Goal: Transaction & Acquisition: Subscribe to service/newsletter

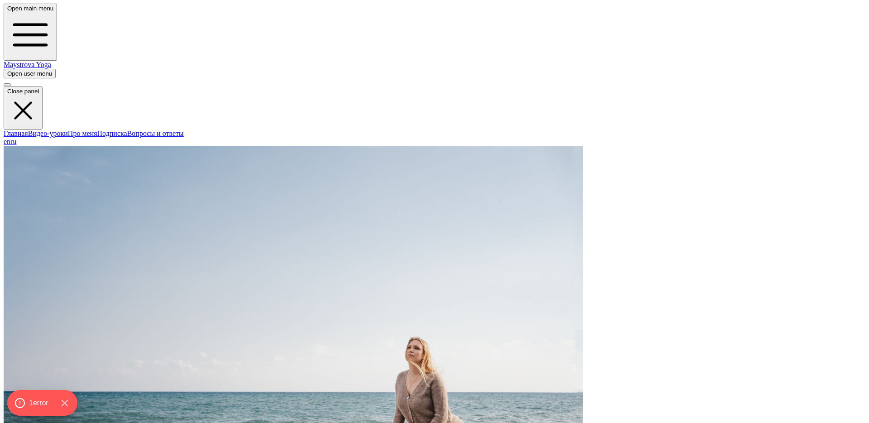
click at [7, 70] on span "button" at bounding box center [7, 73] width 0 height 7
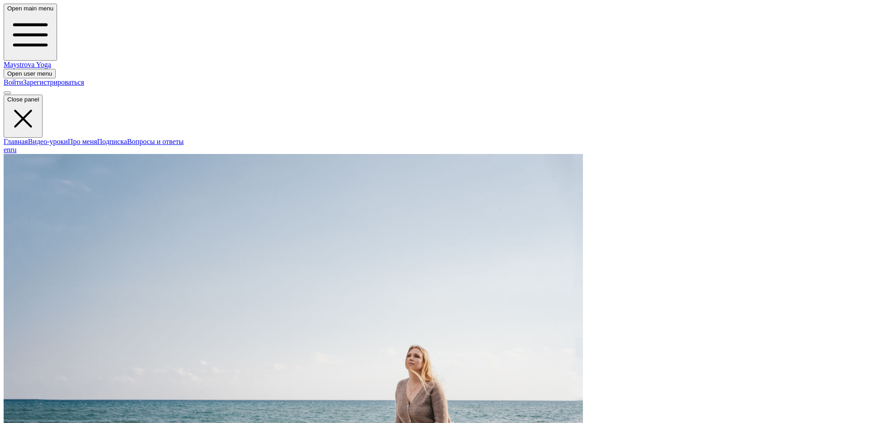
click at [23, 78] on link "Войти" at bounding box center [13, 82] width 19 height 8
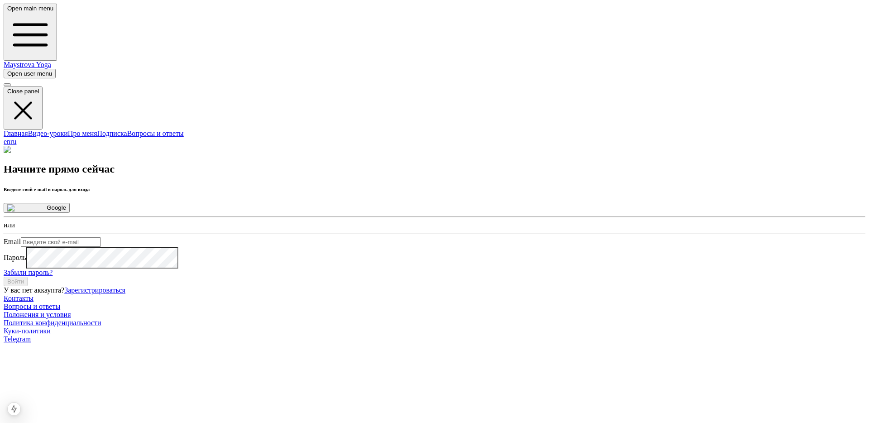
click at [101, 237] on input "Email" at bounding box center [61, 242] width 80 height 10
type input "pasyuk.com@gmail.com"
click at [28, 286] on button "Войти" at bounding box center [16, 282] width 24 height 10
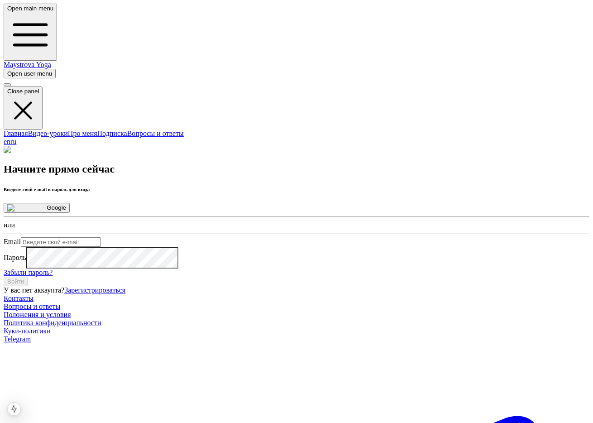
click at [28, 129] on link "Главная" at bounding box center [16, 133] width 24 height 8
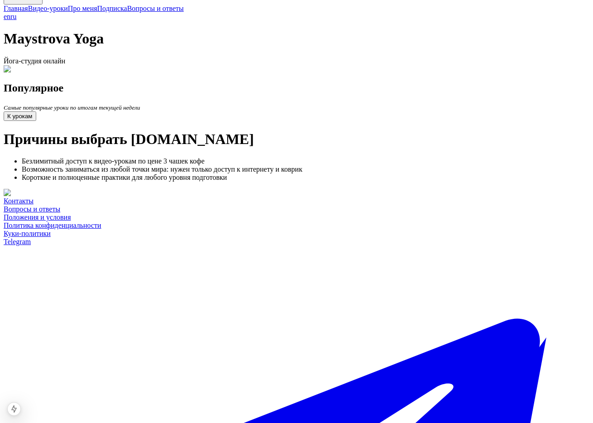
scroll to position [126, 0]
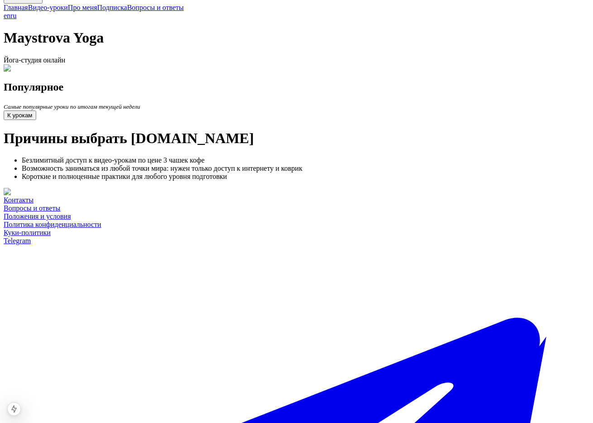
click at [453, 120] on div "Популярное Самые популярные уроки по итогам текущей недели К урокам" at bounding box center [297, 100] width 586 height 39
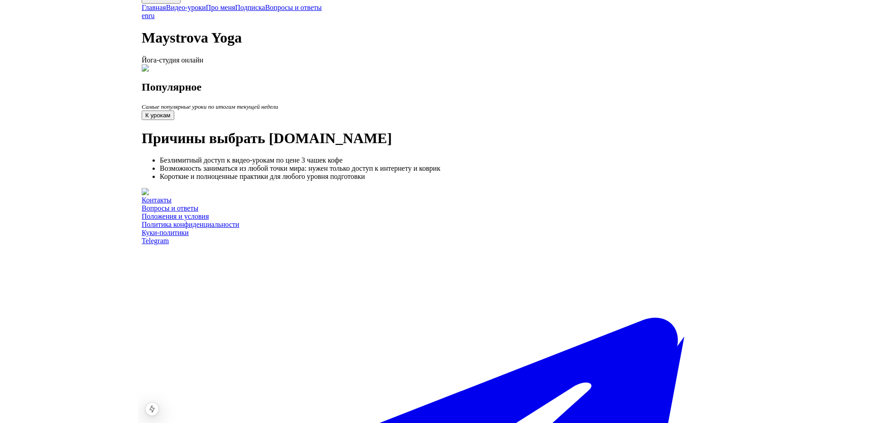
scroll to position [164, 0]
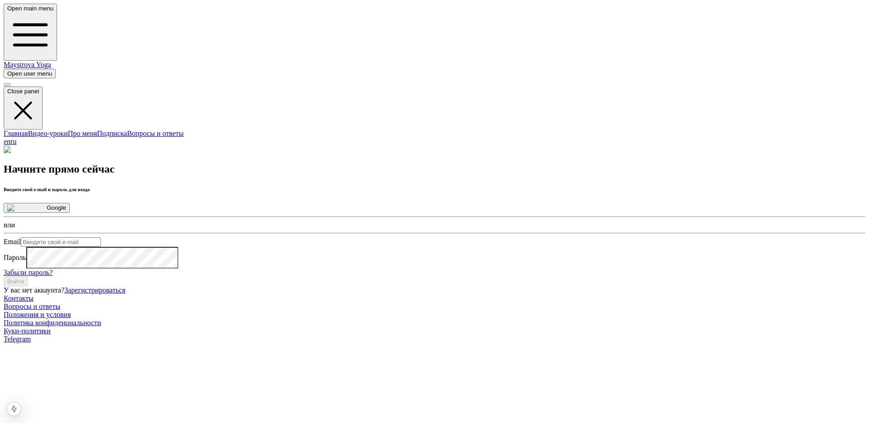
click at [101, 237] on input "Email" at bounding box center [61, 242] width 80 height 10
type input "pasyuk.com@gmail.com"
click at [28, 286] on button "Войти" at bounding box center [16, 282] width 24 height 10
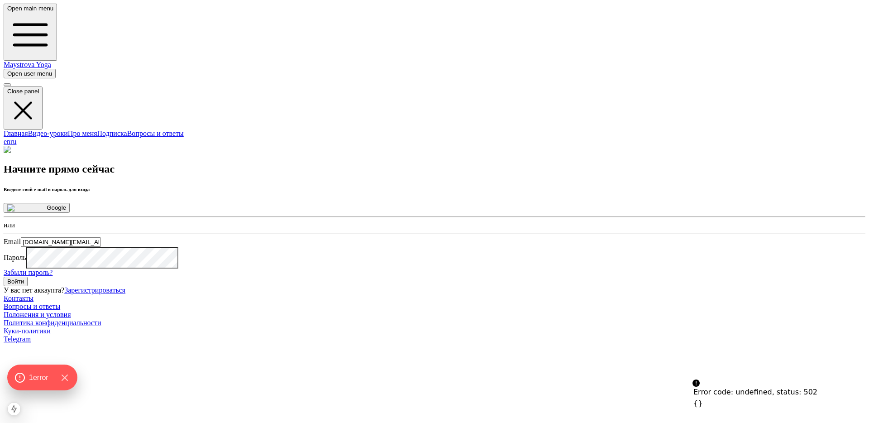
click at [125, 294] on link "Зарегистрироваться" at bounding box center [94, 290] width 61 height 8
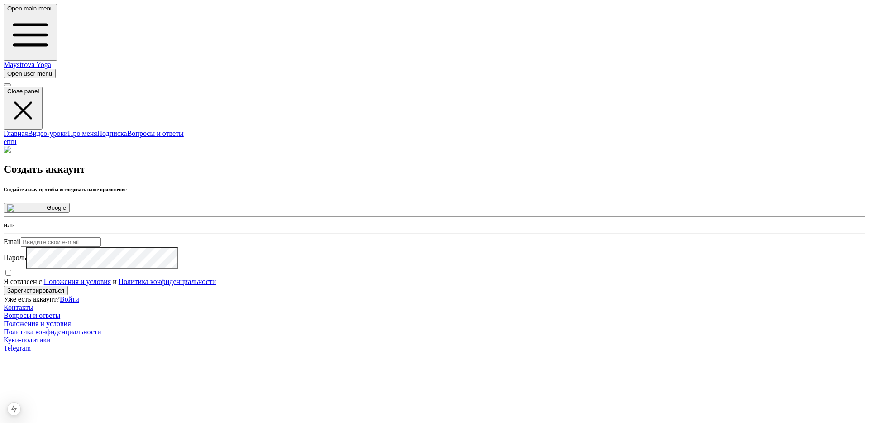
click at [101, 237] on input "Email" at bounding box center [61, 242] width 80 height 10
type input "pasyuk.com@gmail.com"
click at [358, 304] on div "Создать аккаунт Создайте аккаунт, чтобы исследовать наше приложение Google или …" at bounding box center [435, 225] width 862 height 158
click at [11, 276] on input "Я согласен с Положения и условия и Политика конфиденциальности" at bounding box center [8, 273] width 6 height 6
checkbox input "true"
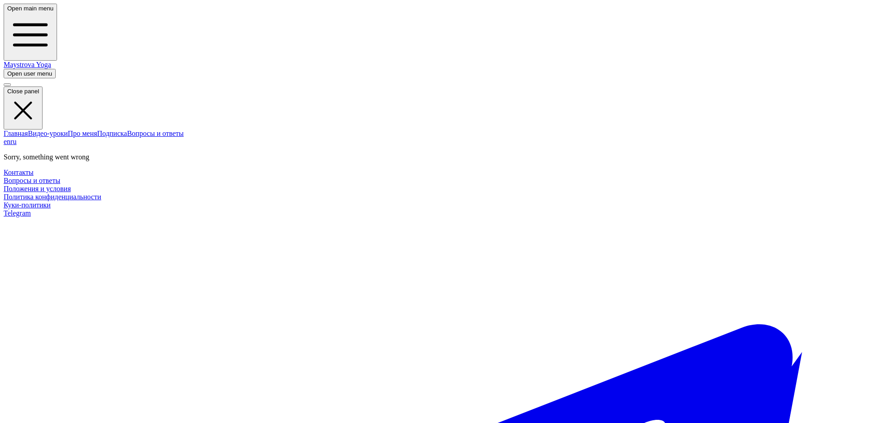
click at [68, 129] on link "Видео-уроки" at bounding box center [48, 133] width 40 height 8
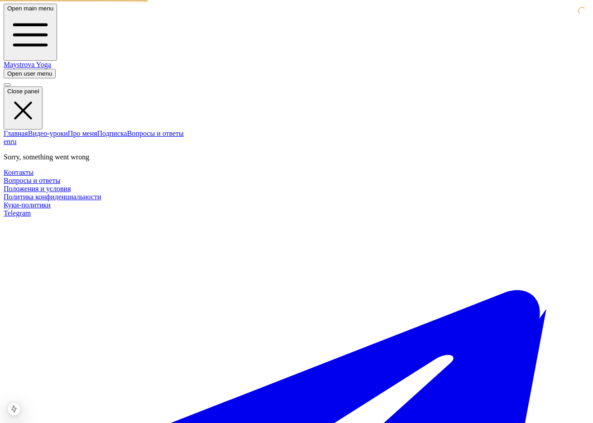
click at [68, 129] on link "Видео-уроки" at bounding box center [48, 133] width 40 height 8
